Goal: Contribute content: Contribute content

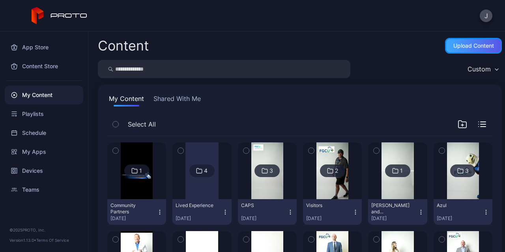
click at [468, 48] on div "Upload Content" at bounding box center [473, 46] width 41 height 6
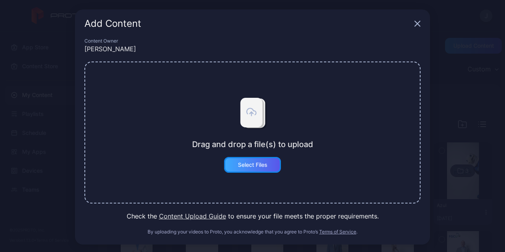
click at [249, 169] on div "Select Files" at bounding box center [252, 165] width 57 height 16
click at [255, 171] on button "Select Files" at bounding box center [252, 165] width 57 height 16
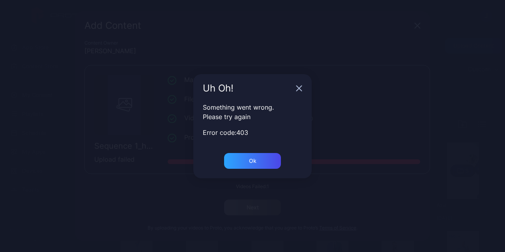
click at [296, 91] on icon "button" at bounding box center [299, 88] width 6 height 6
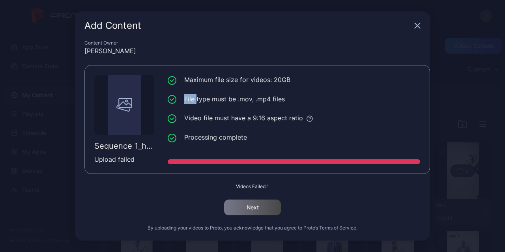
click at [296, 91] on ul "Maximum file size for videos: 20GB File type must be .mov, .mp4 files Video fil…" at bounding box center [294, 108] width 252 height 67
click at [218, 101] on li "File type must be .mov, .mp4 files" at bounding box center [294, 99] width 252 height 10
click at [416, 23] on icon "button" at bounding box center [417, 25] width 6 height 6
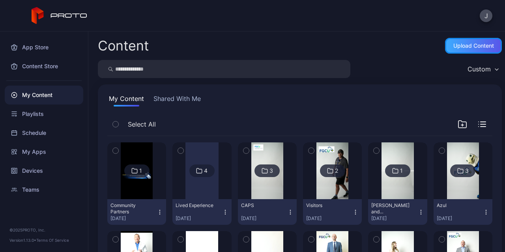
click at [465, 48] on div "Upload Content" at bounding box center [473, 46] width 41 height 6
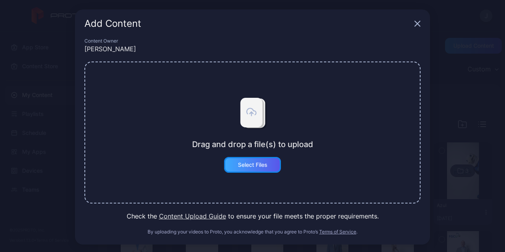
click at [239, 168] on div "Select Files" at bounding box center [252, 165] width 57 height 16
click at [414, 26] on icon "button" at bounding box center [417, 23] width 6 height 6
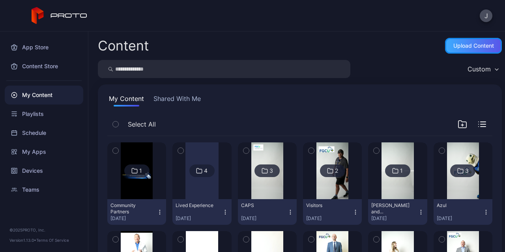
click at [473, 45] on div "Upload Content" at bounding box center [473, 46] width 41 height 6
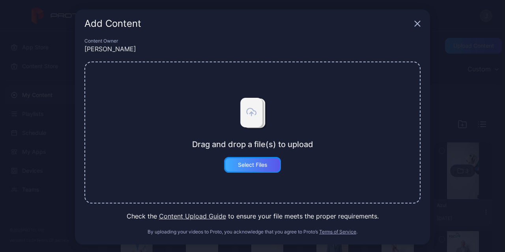
click at [241, 166] on div "Select Files" at bounding box center [253, 165] width 30 height 6
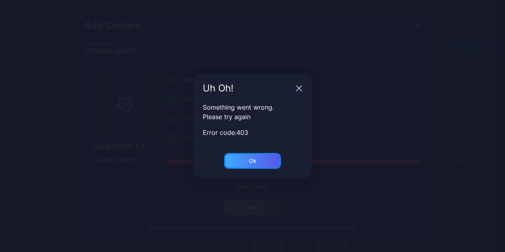
click at [256, 157] on div "Ok" at bounding box center [252, 161] width 57 height 16
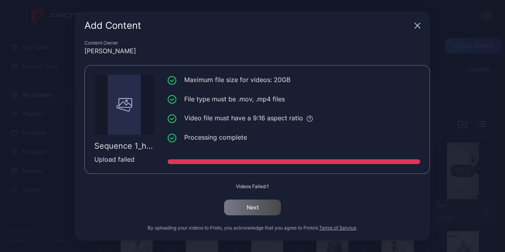
click at [414, 30] on body "J App Store Content Store My Content Playlists Schedule My Apps Devices Teams ©…" at bounding box center [252, 126] width 505 height 252
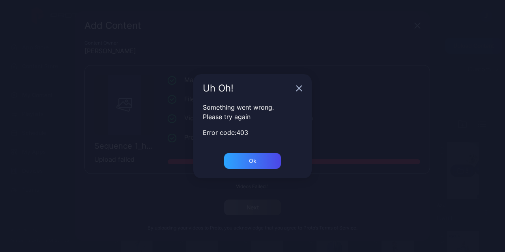
click at [297, 87] on icon "button" at bounding box center [299, 88] width 6 height 6
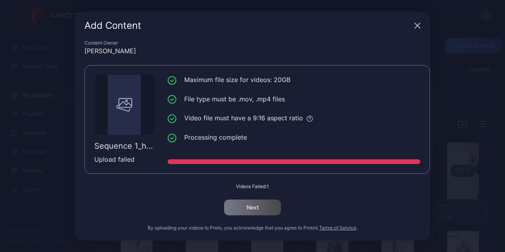
click at [415, 27] on icon "button" at bounding box center [417, 25] width 5 height 5
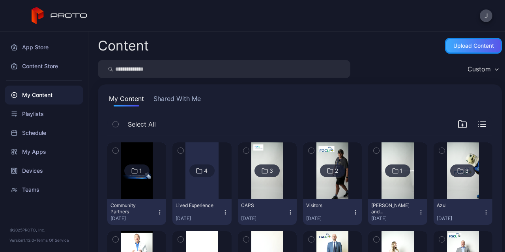
click at [458, 42] on div "Upload Content" at bounding box center [473, 46] width 57 height 16
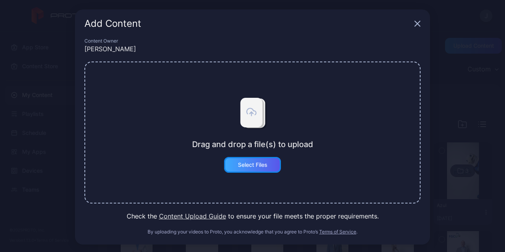
click at [253, 171] on div "Select Files" at bounding box center [252, 165] width 57 height 16
click at [249, 167] on button "Select Files" at bounding box center [252, 165] width 57 height 16
